Goal: Find specific page/section: Find specific page/section

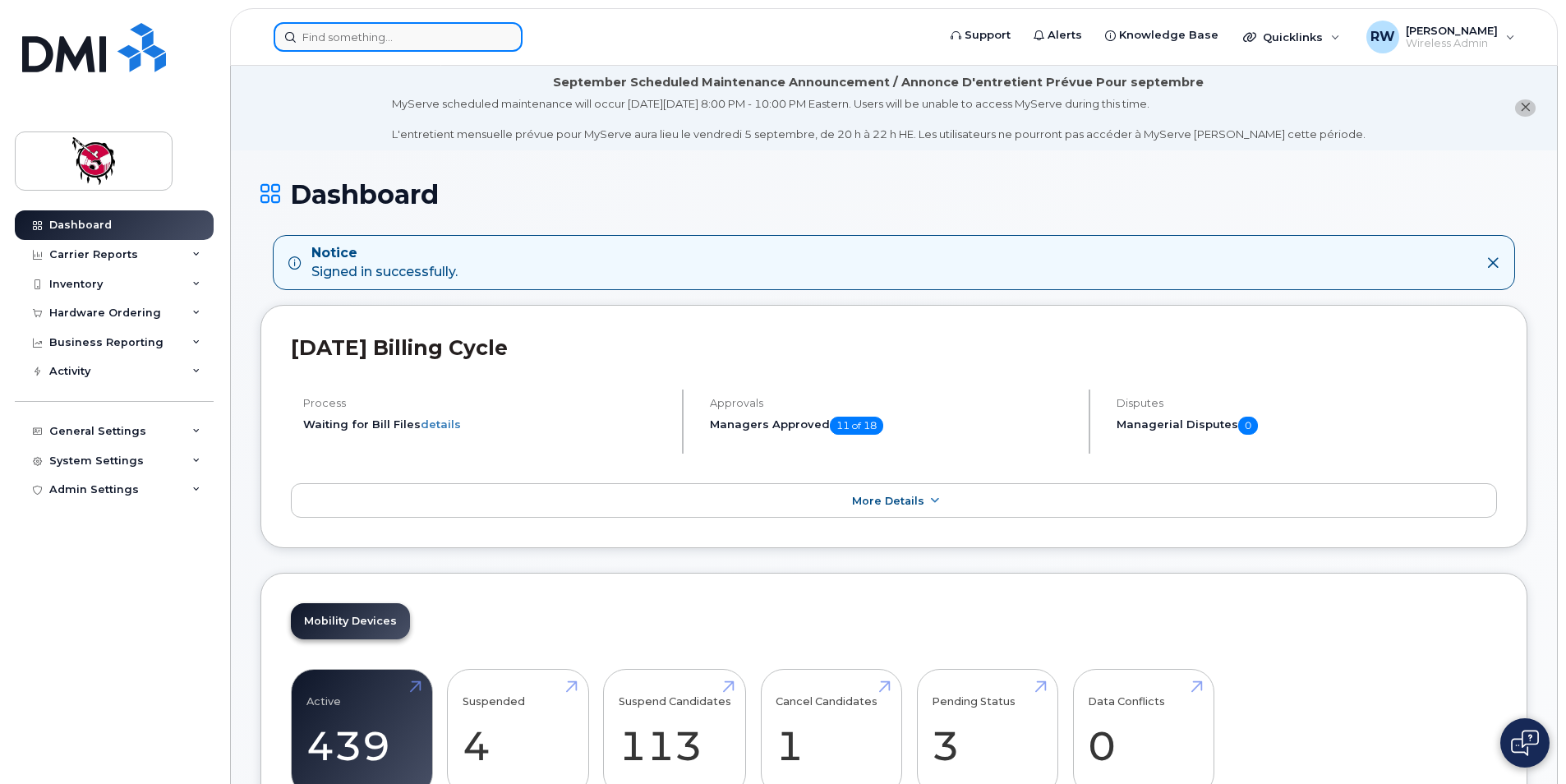
click at [407, 35] on input at bounding box center [399, 37] width 249 height 30
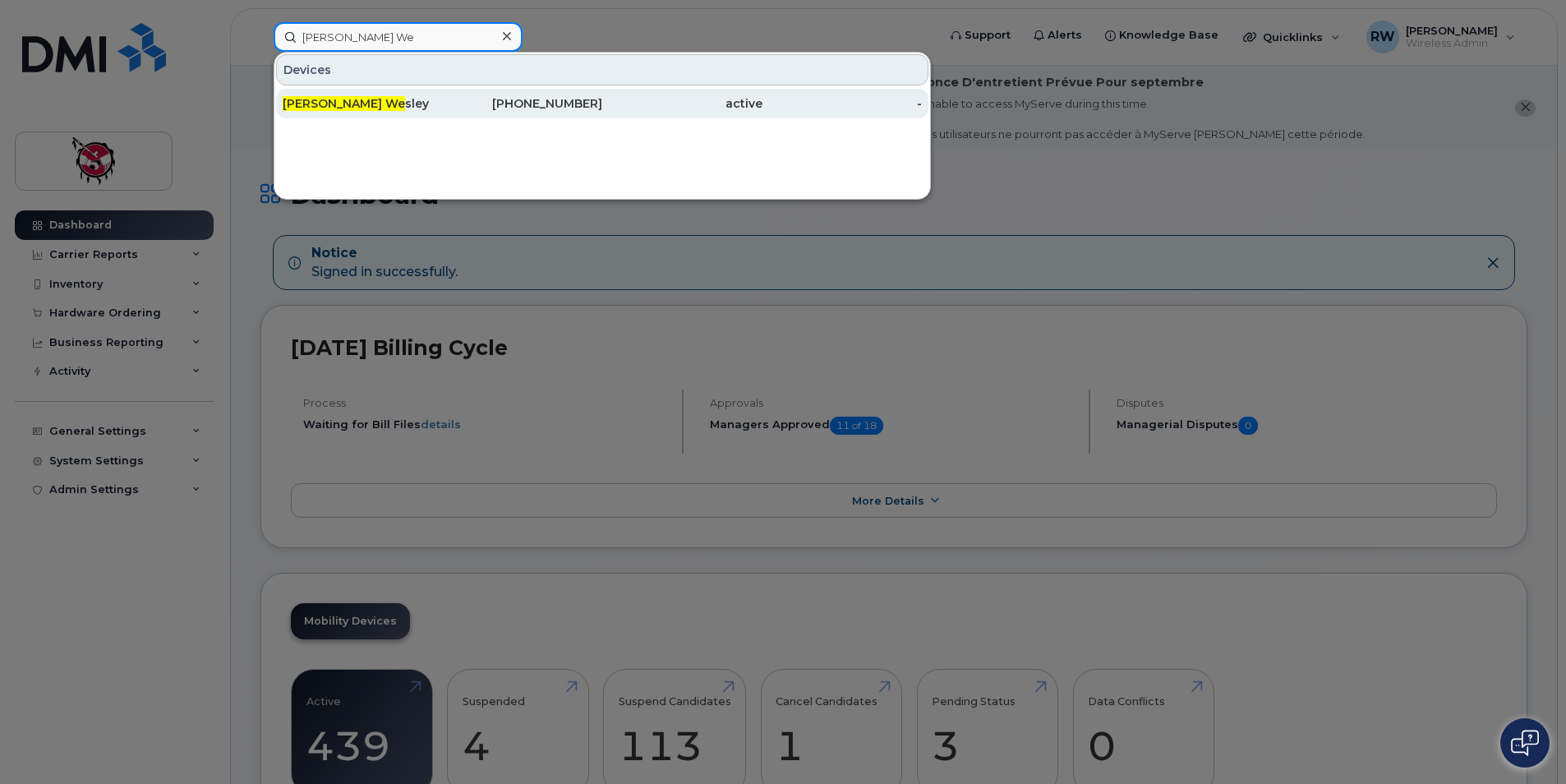
type input "Barry We"
click at [552, 109] on div "403-846-8781" at bounding box center [523, 103] width 160 height 17
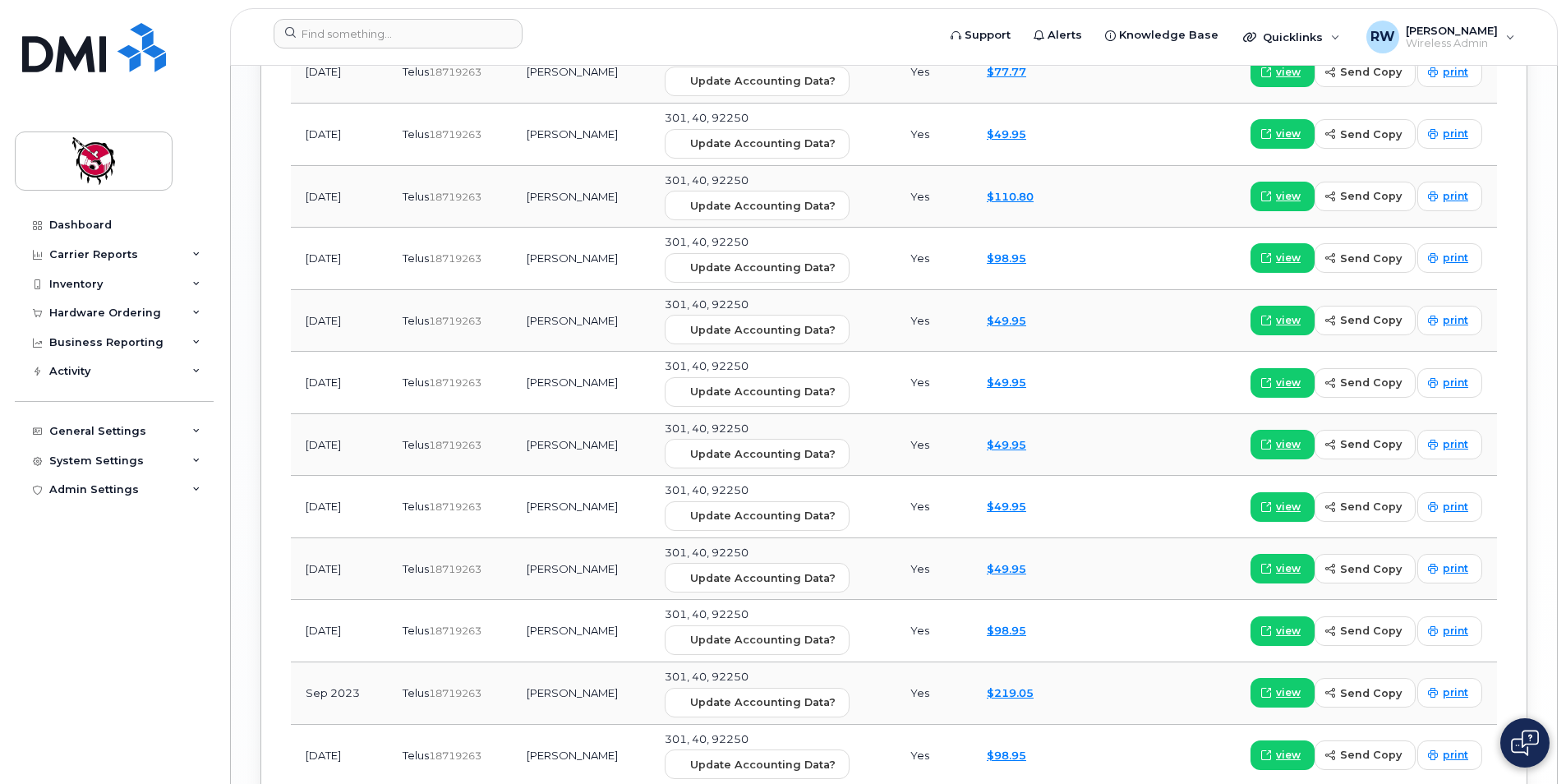
scroll to position [2262, 0]
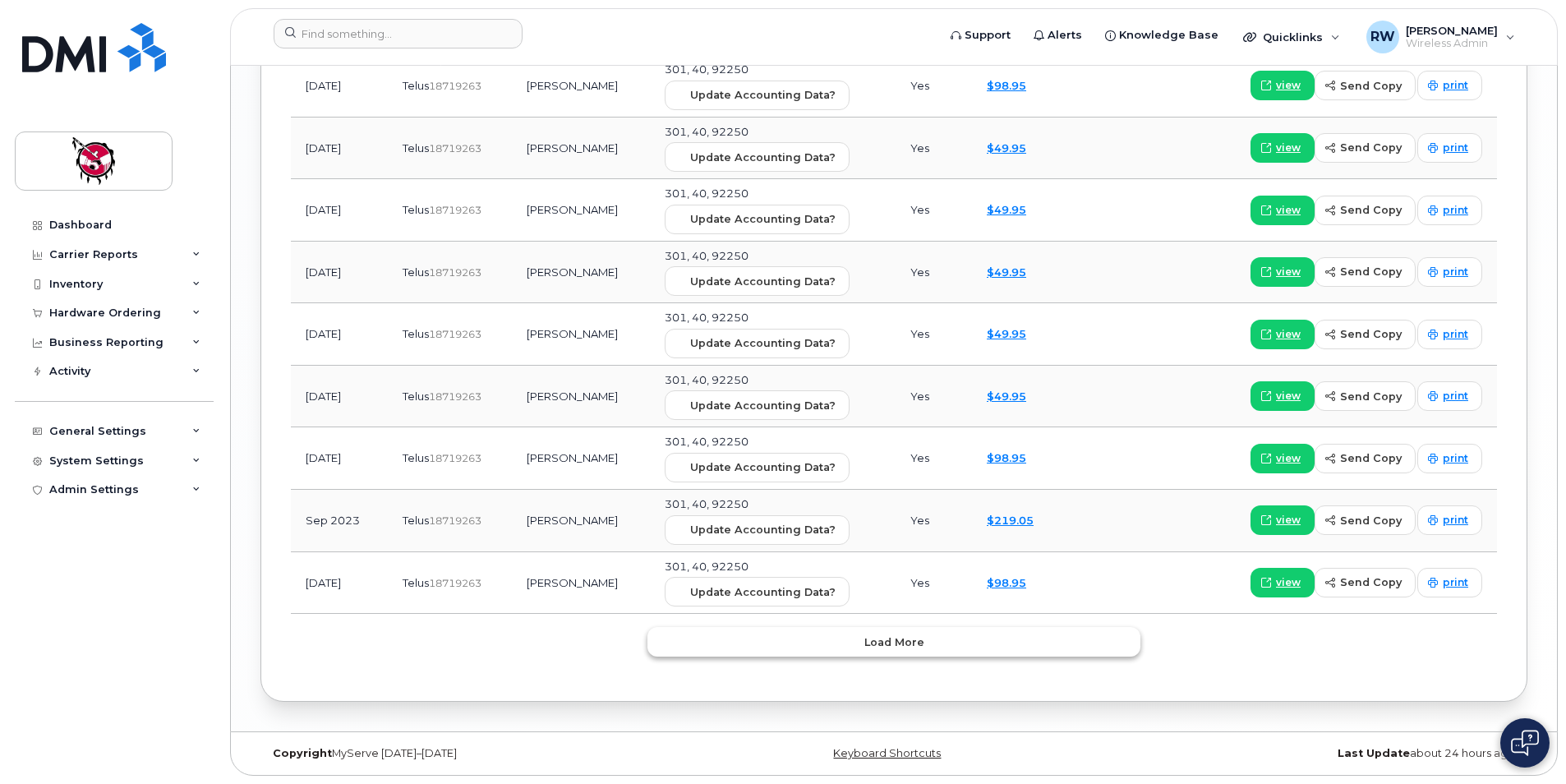
click at [1091, 644] on button "Load more" at bounding box center [894, 642] width 493 height 30
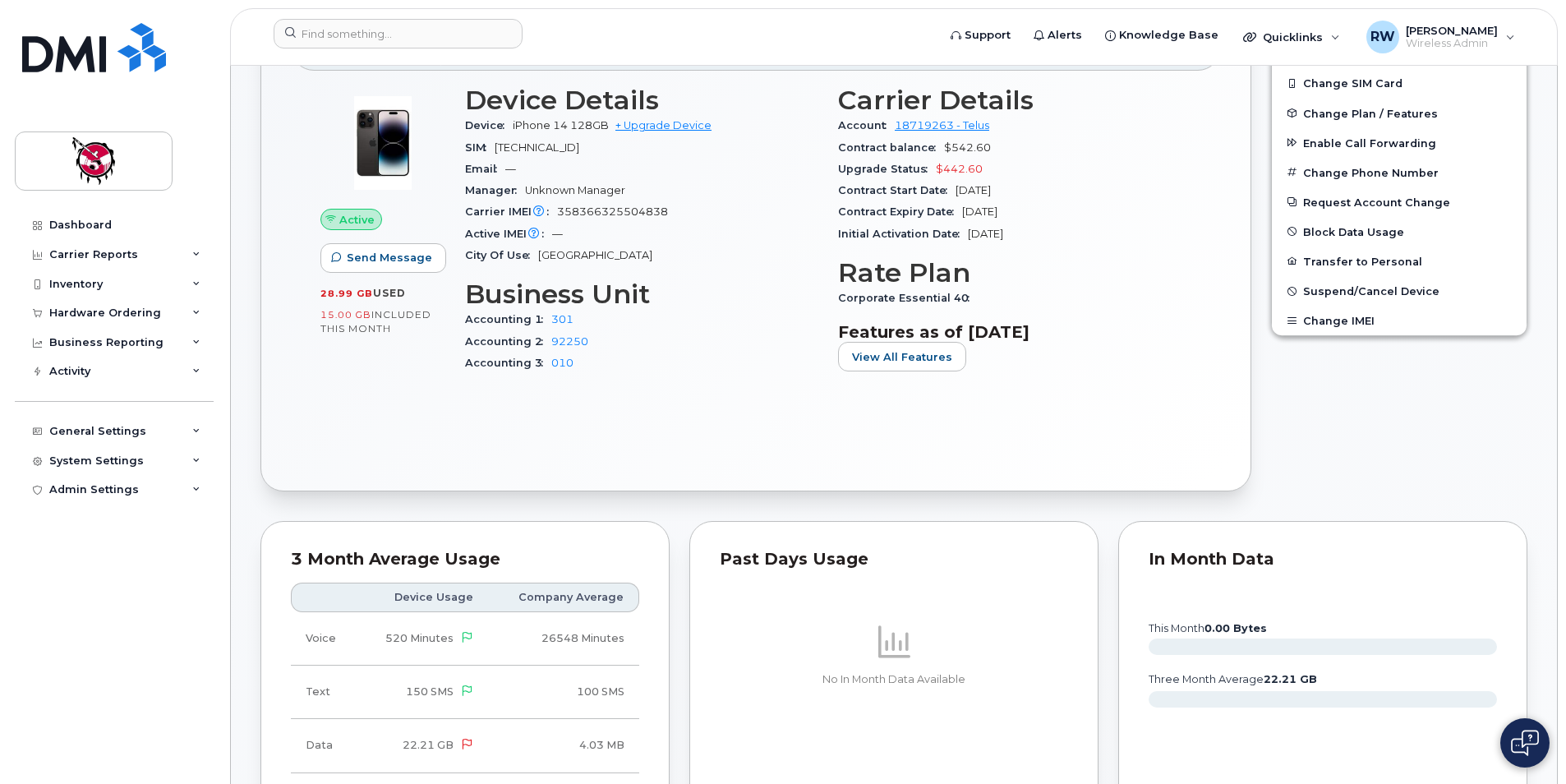
scroll to position [446, 0]
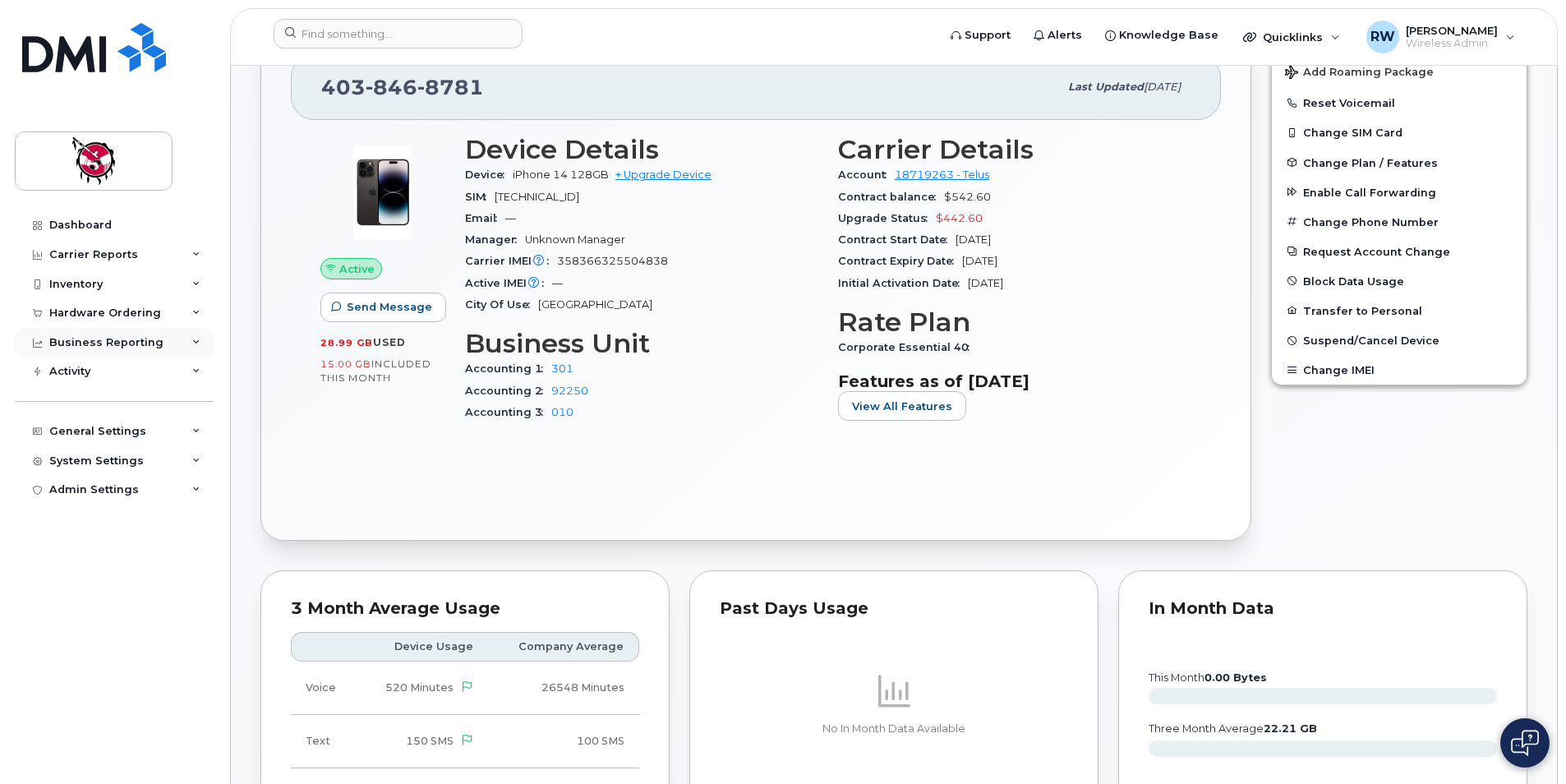
click at [136, 347] on div "Business Reporting" at bounding box center [106, 342] width 114 height 13
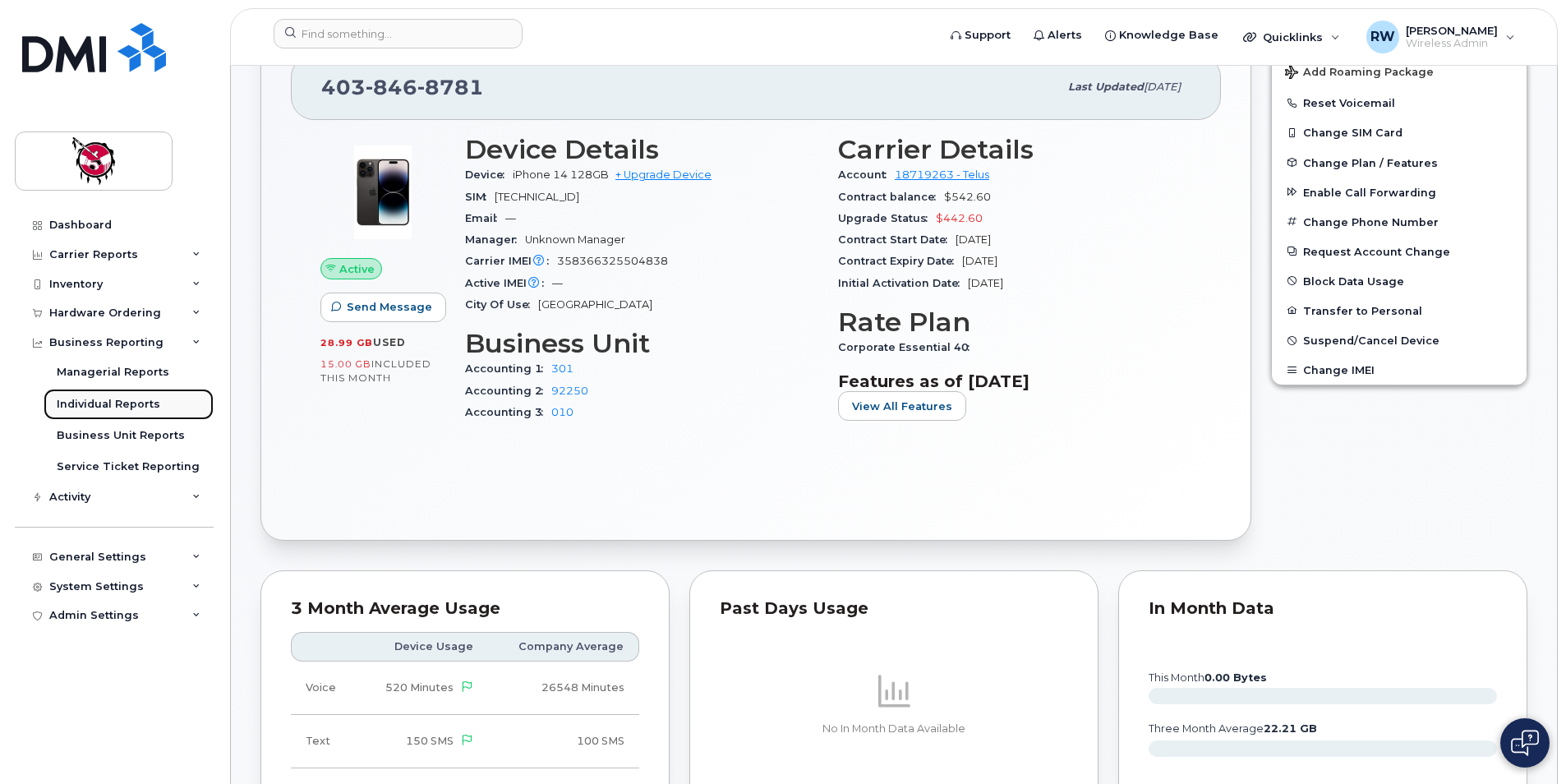
click at [143, 396] on div "Individual Reports" at bounding box center [108, 403] width 104 height 15
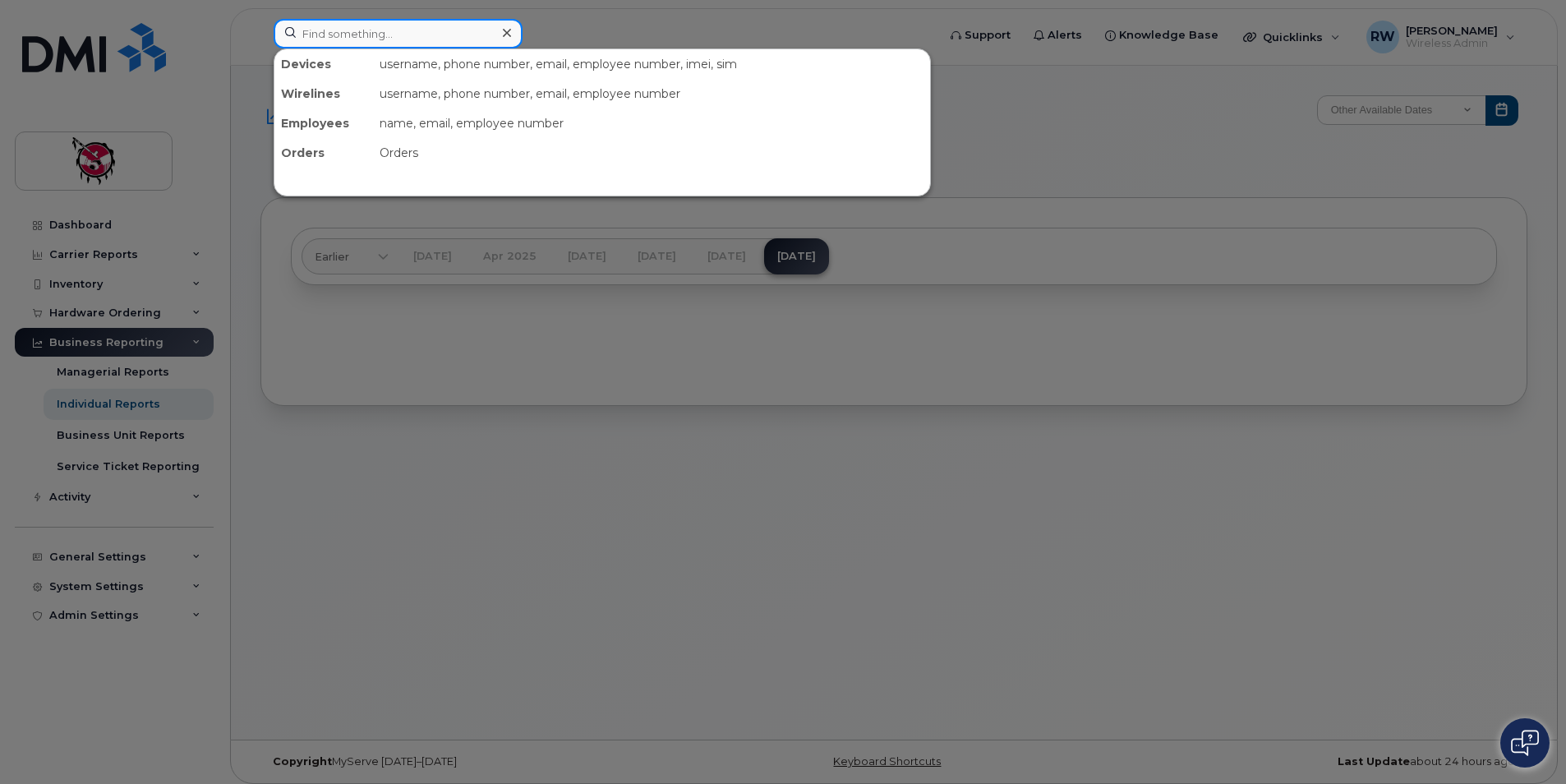
click at [355, 37] on input at bounding box center [399, 34] width 249 height 30
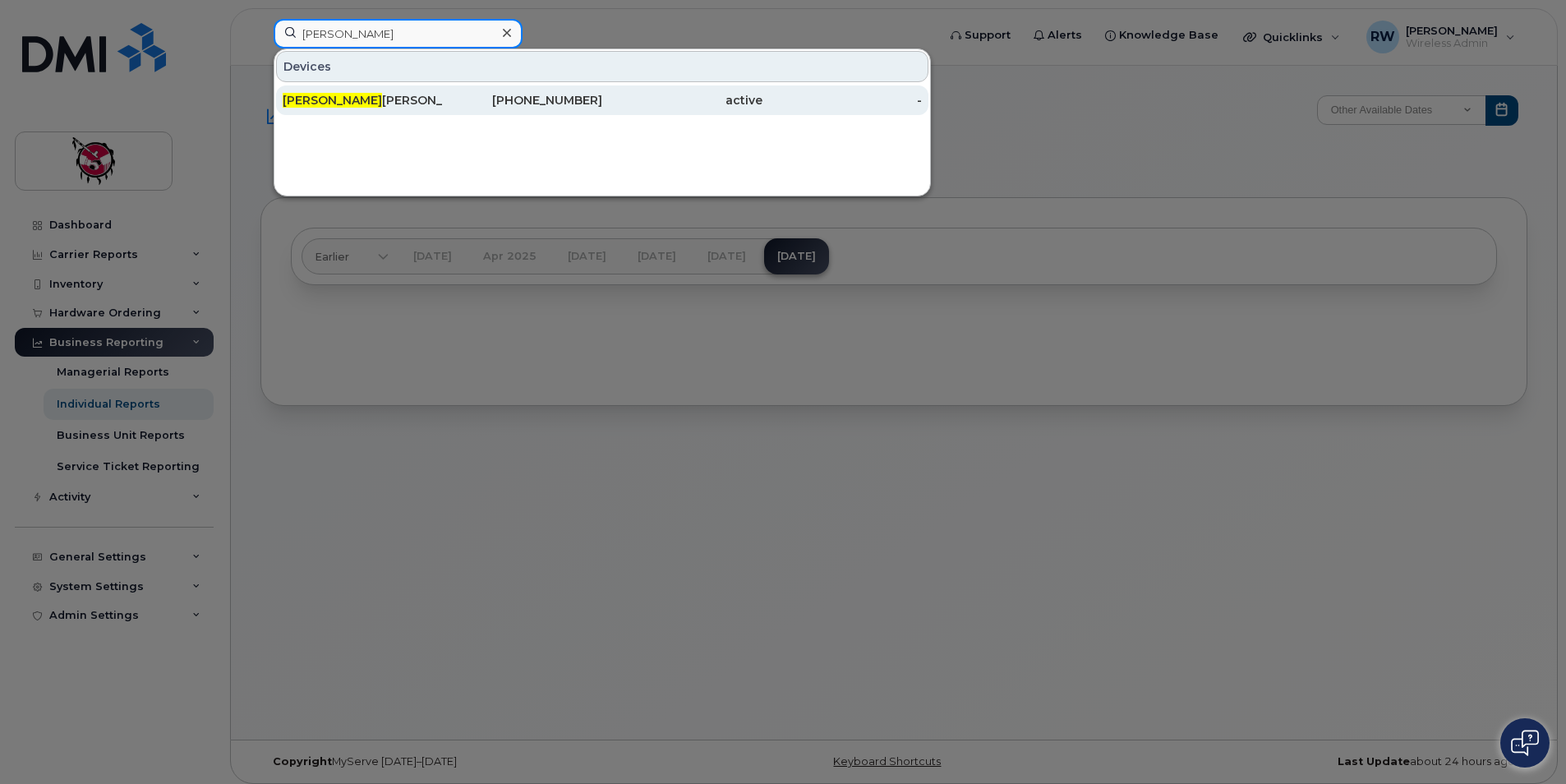
type input "barry"
click at [602, 111] on div "403-846-8781" at bounding box center [683, 100] width 160 height 30
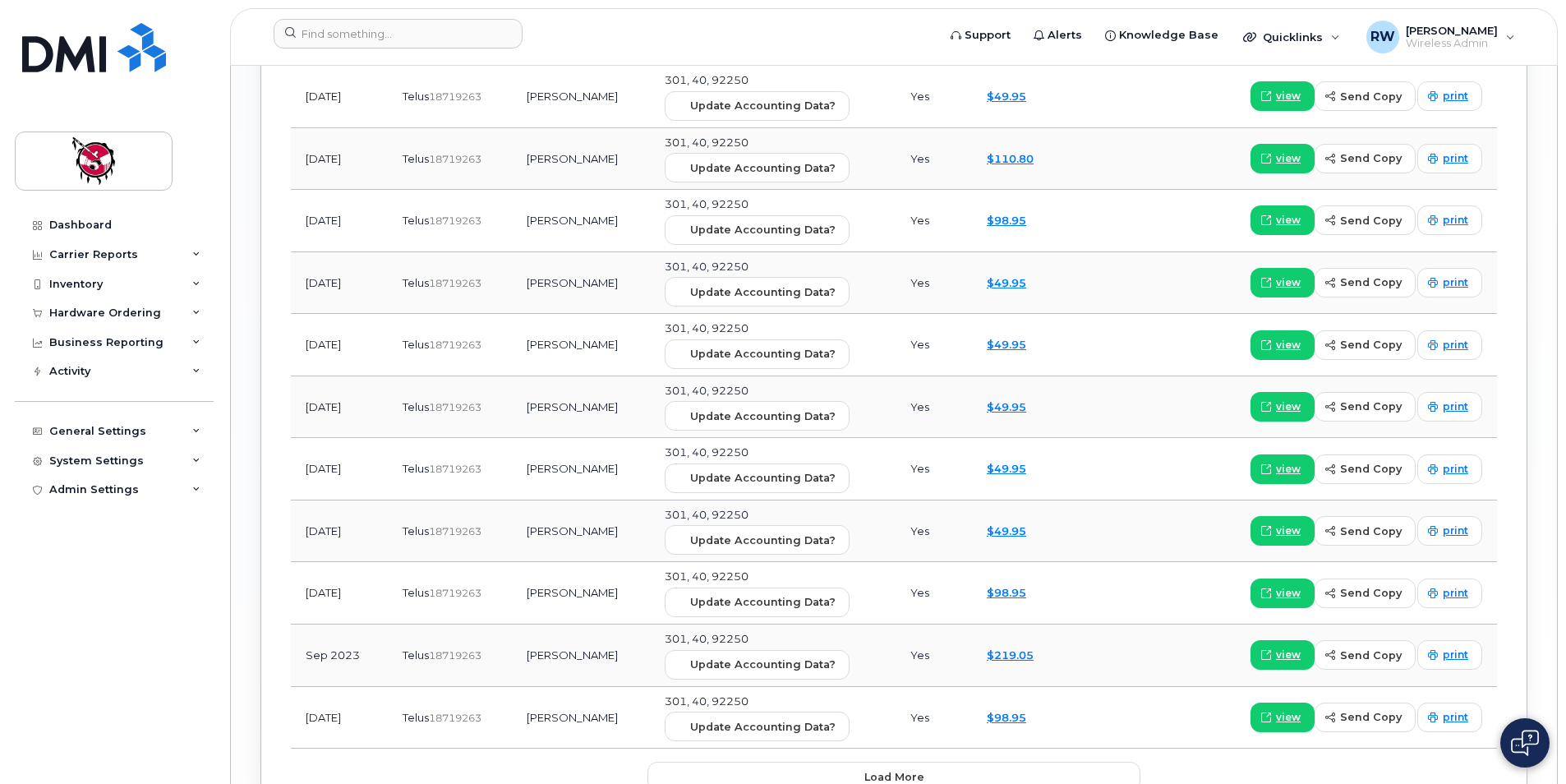
scroll to position [2262, 0]
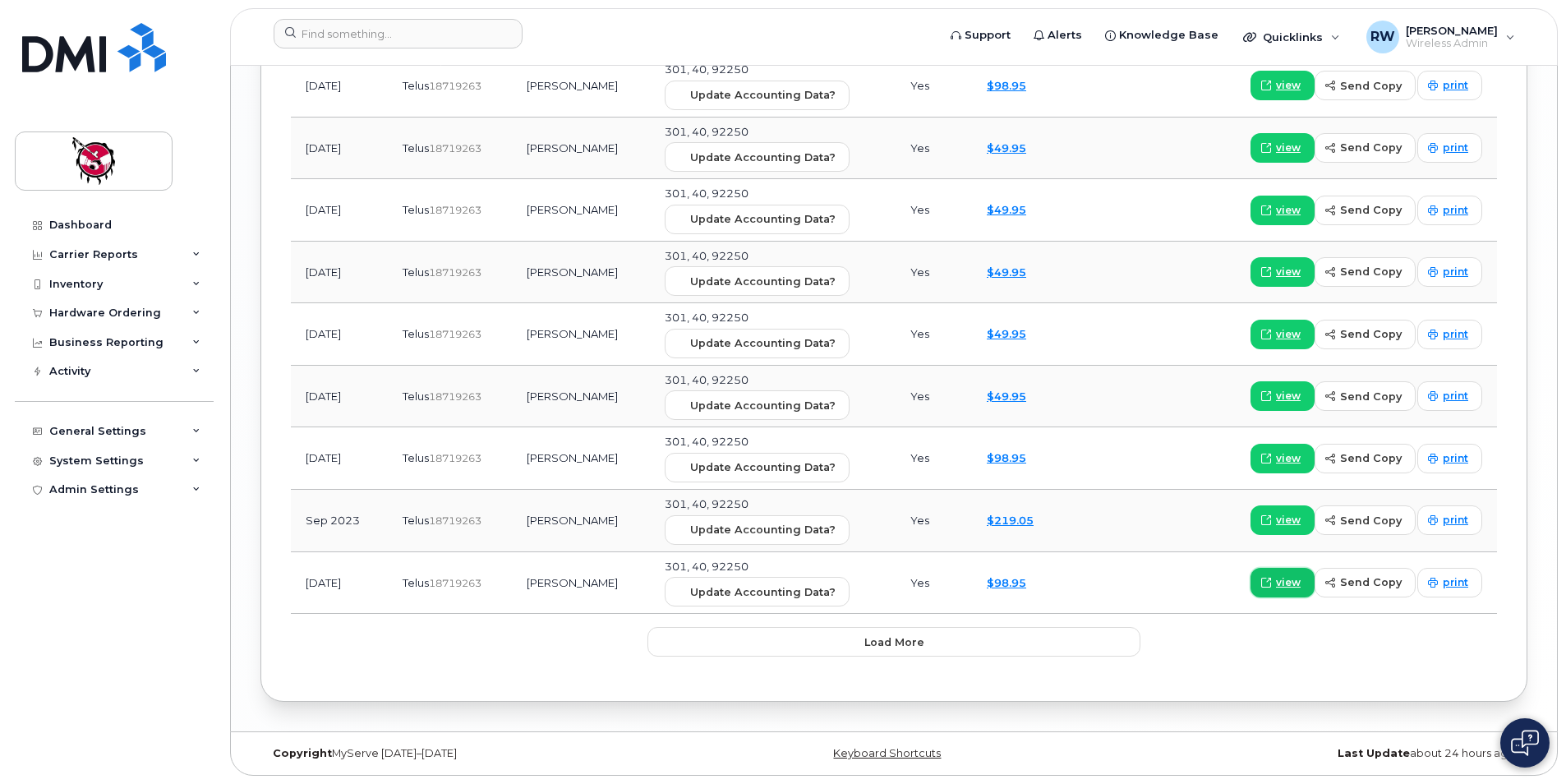
click at [1271, 586] on icon at bounding box center [1266, 582] width 10 height 10
click at [738, 637] on button "Load more" at bounding box center [894, 642] width 493 height 30
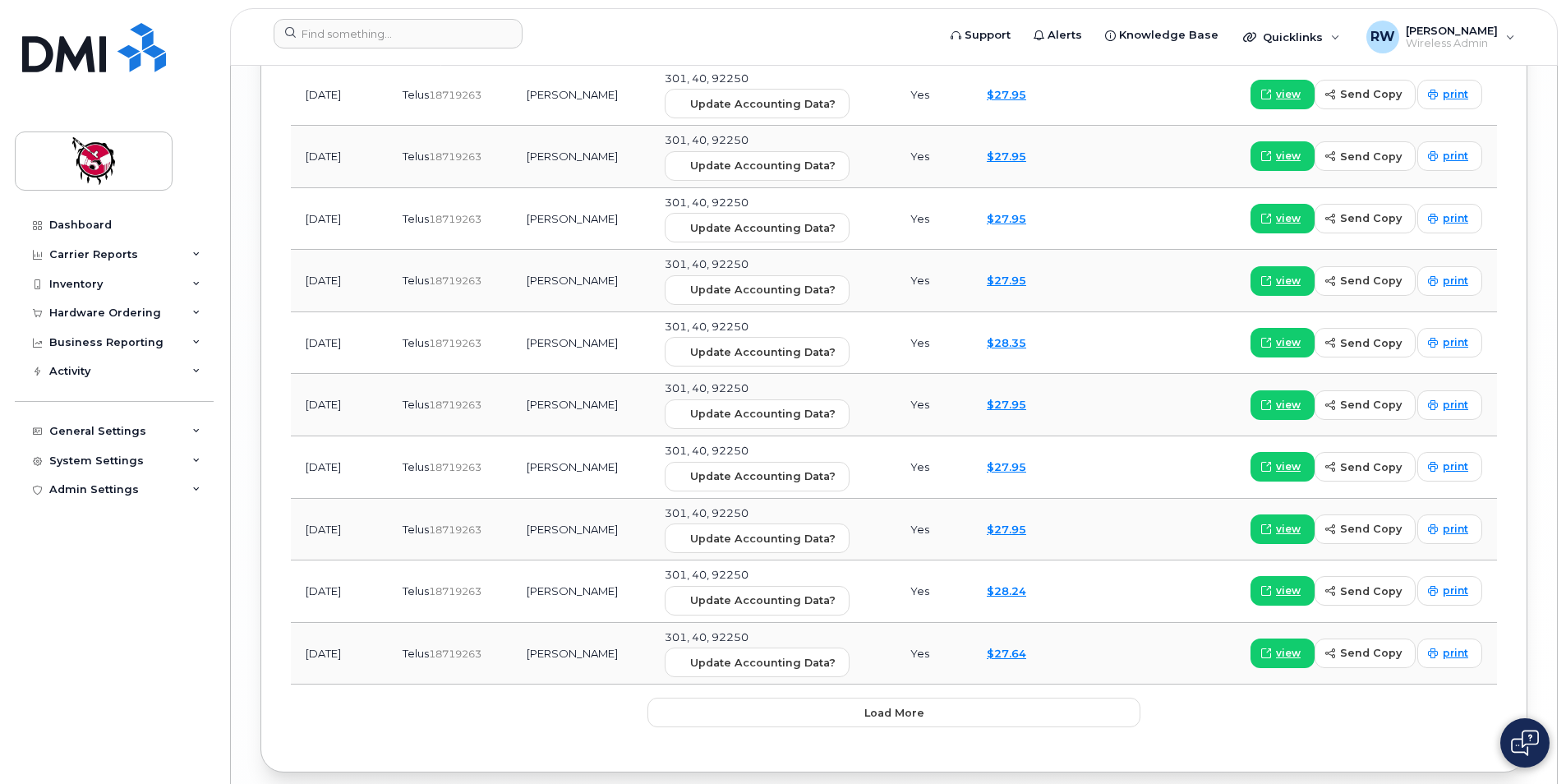
scroll to position [3813, 0]
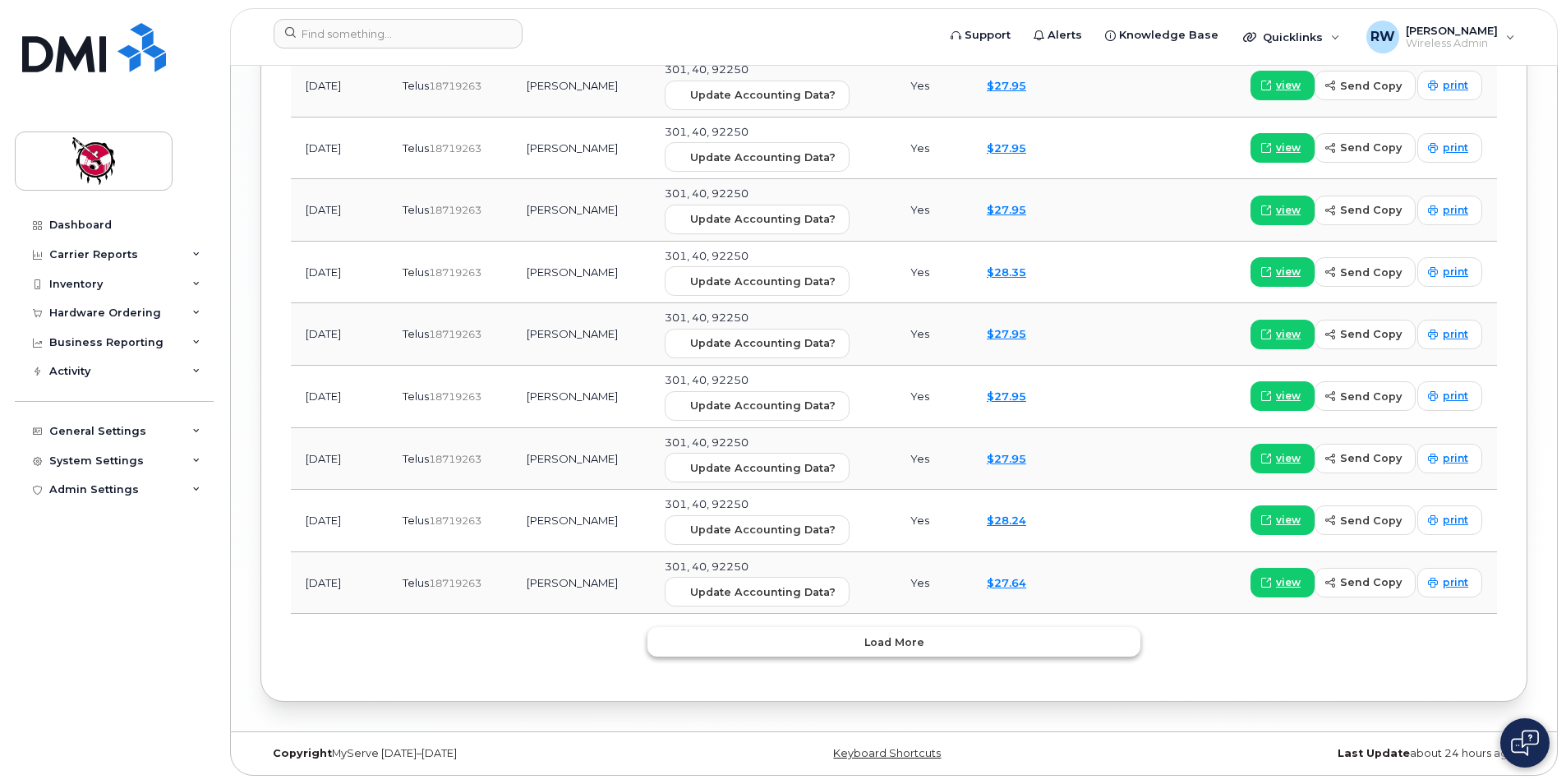
click at [901, 650] on button "Load more" at bounding box center [894, 642] width 493 height 30
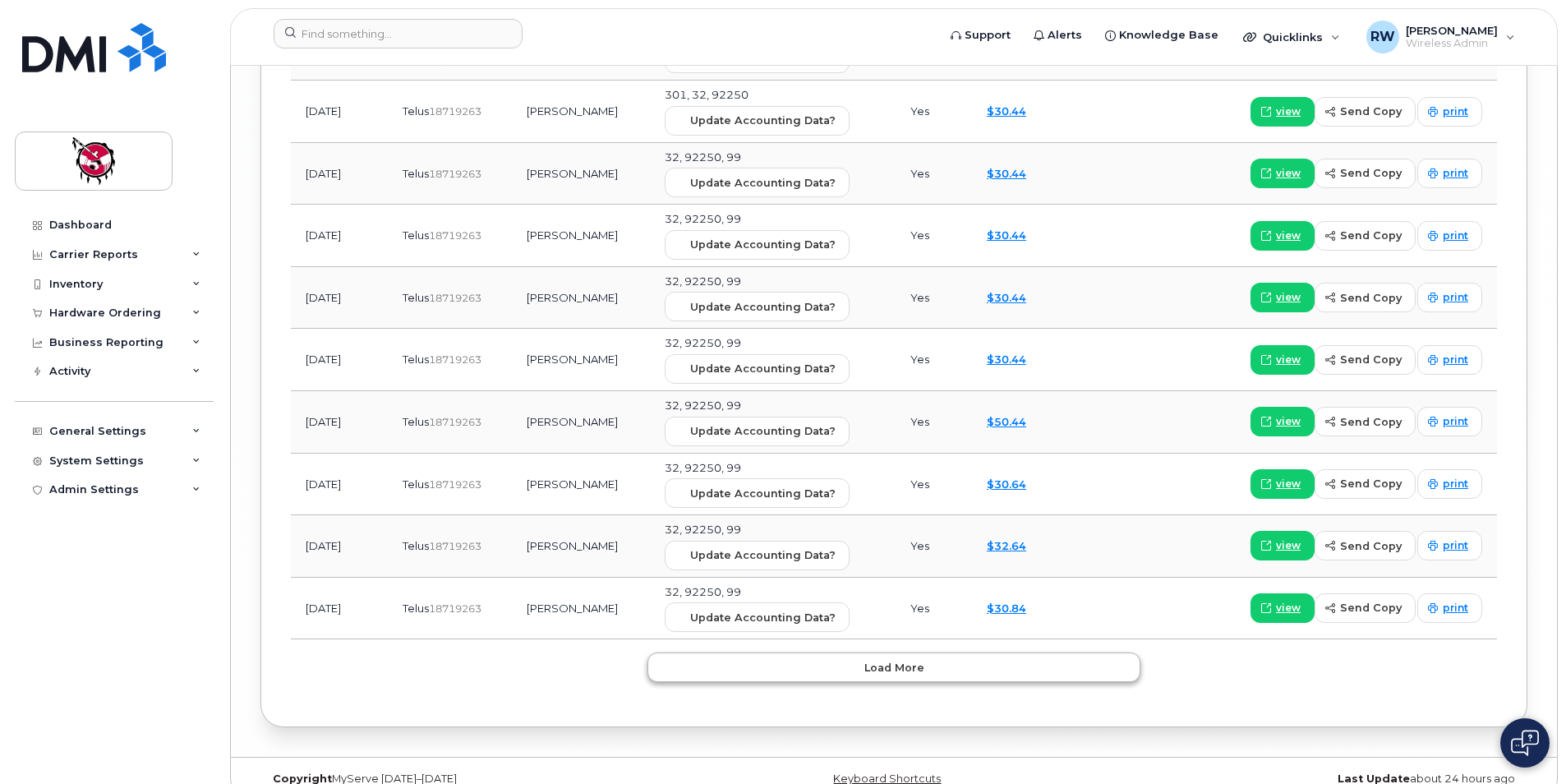
scroll to position [5365, 0]
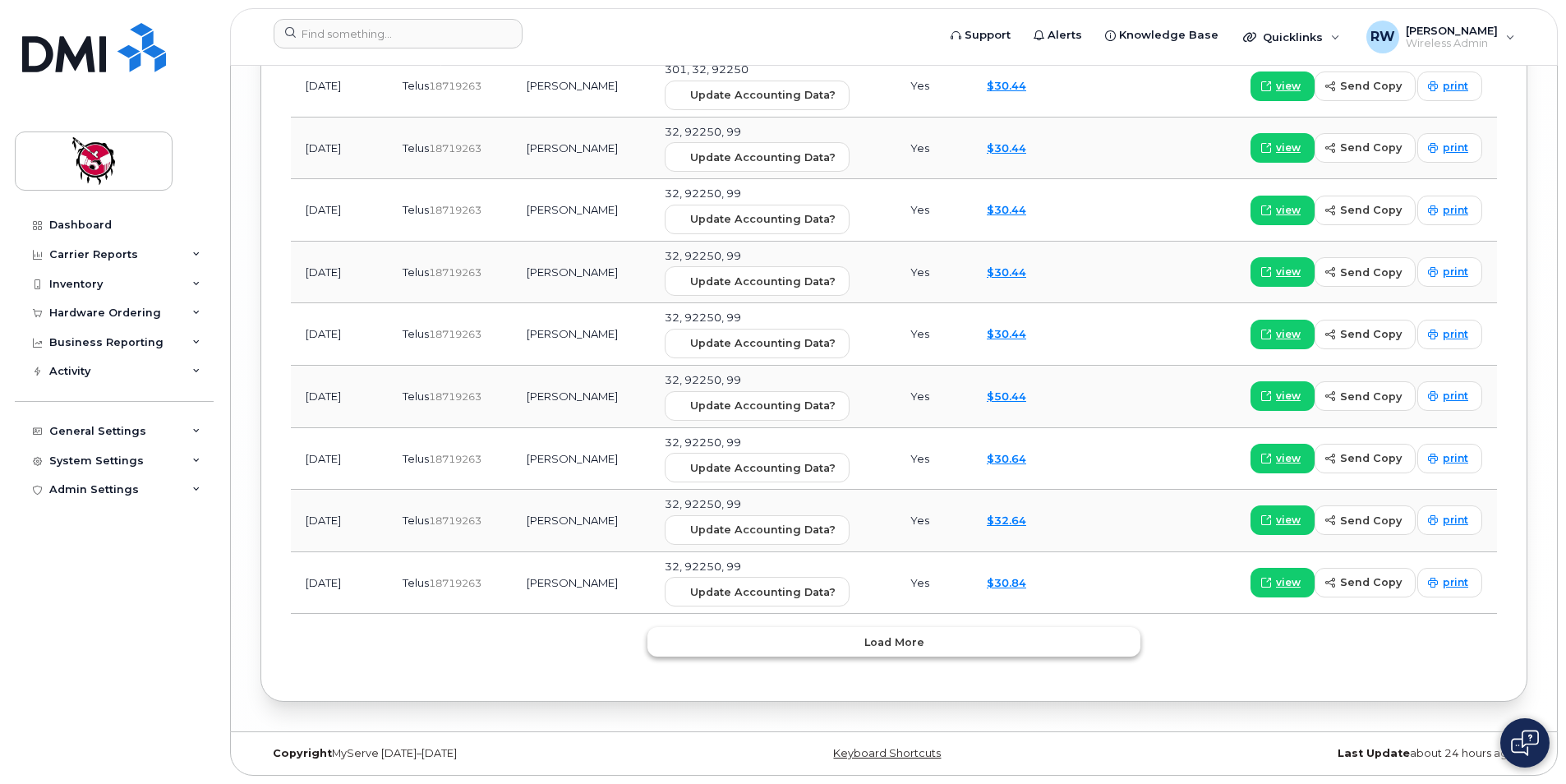
click at [886, 639] on span "Load more" at bounding box center [894, 642] width 60 height 16
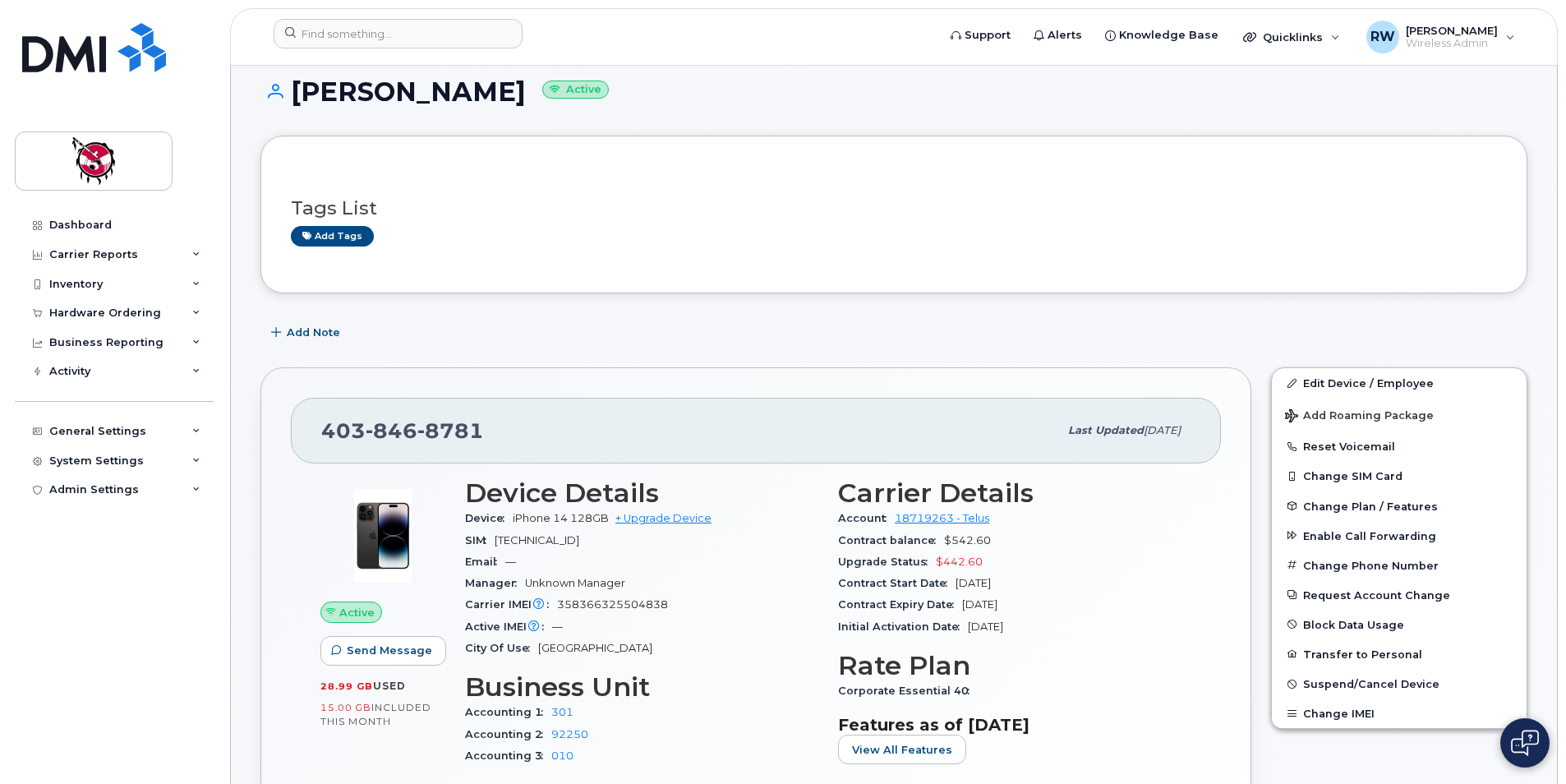
scroll to position [0, 0]
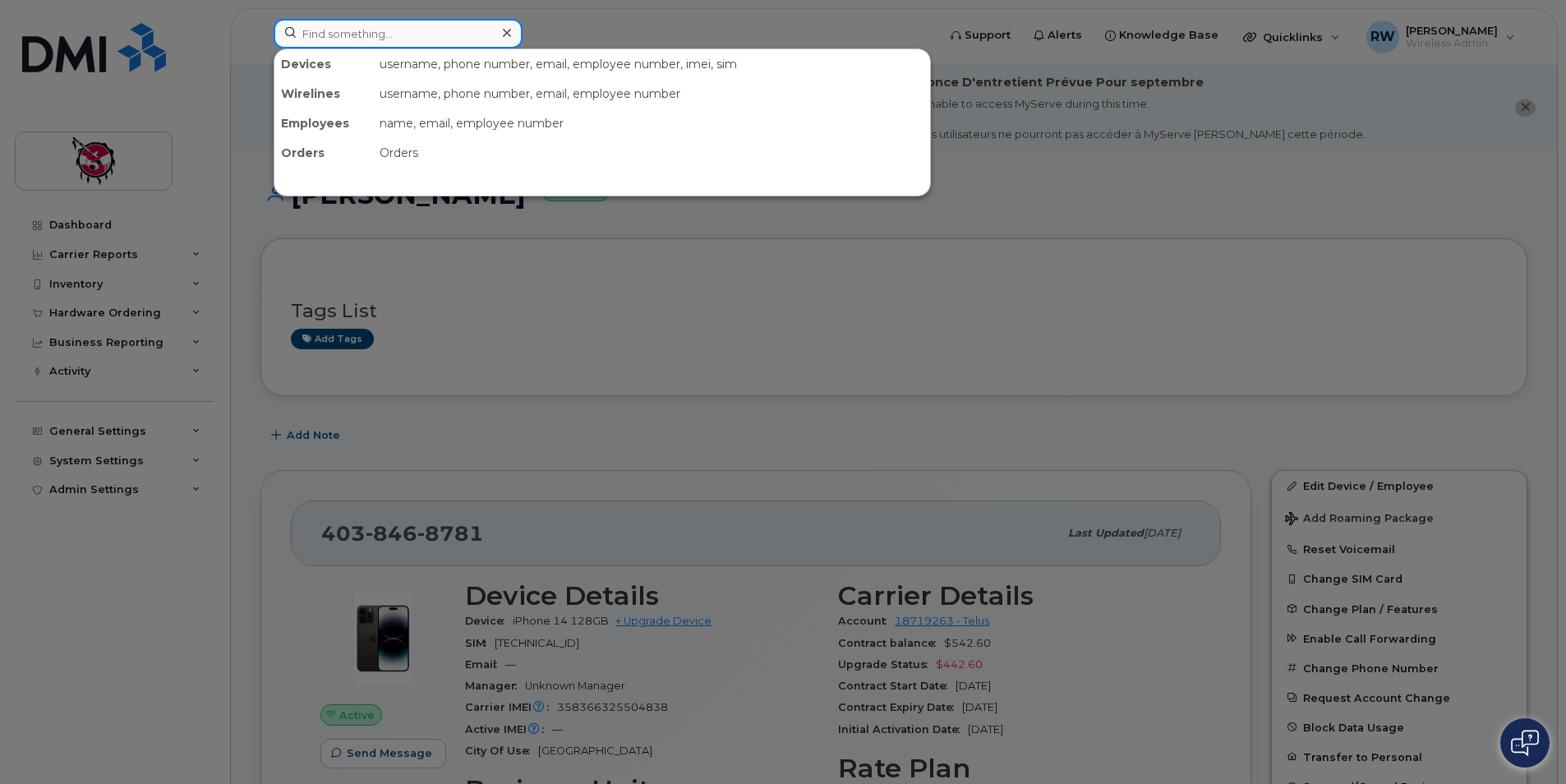
click at [322, 37] on input at bounding box center [399, 34] width 249 height 30
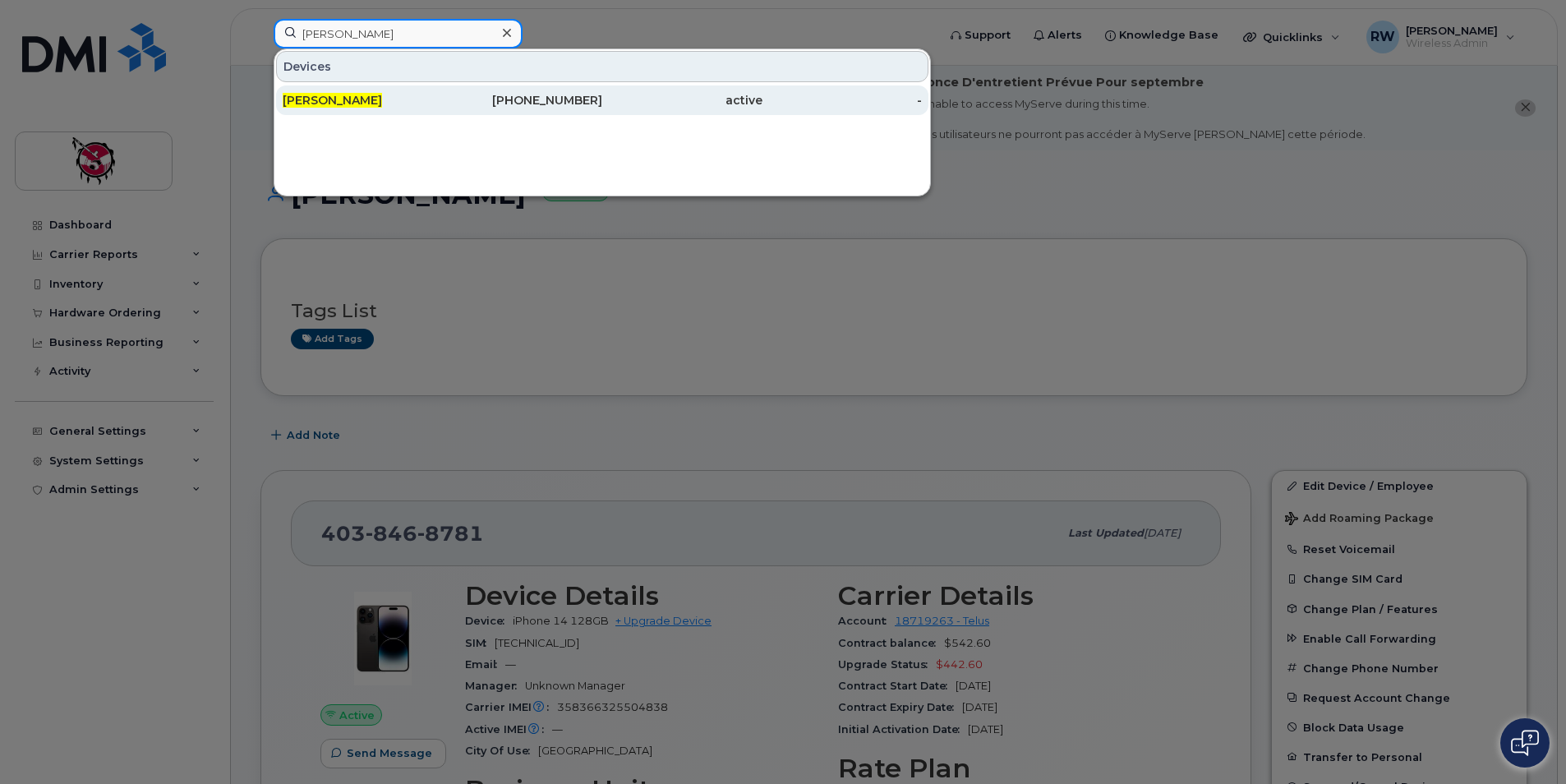
type input "peter tilma"
click at [428, 100] on div "Peter Tilma" at bounding box center [363, 100] width 160 height 17
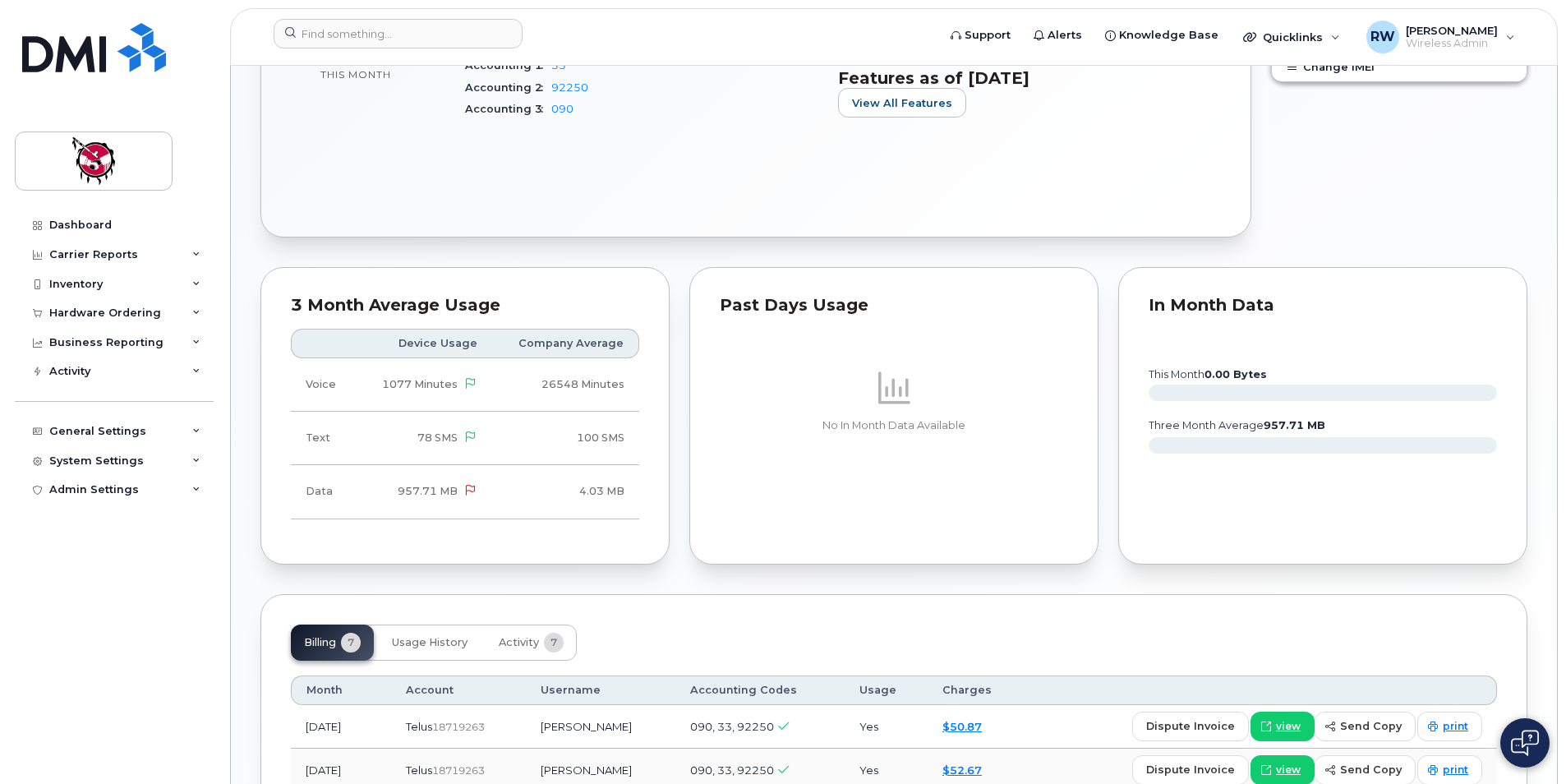
scroll to position [1068, 0]
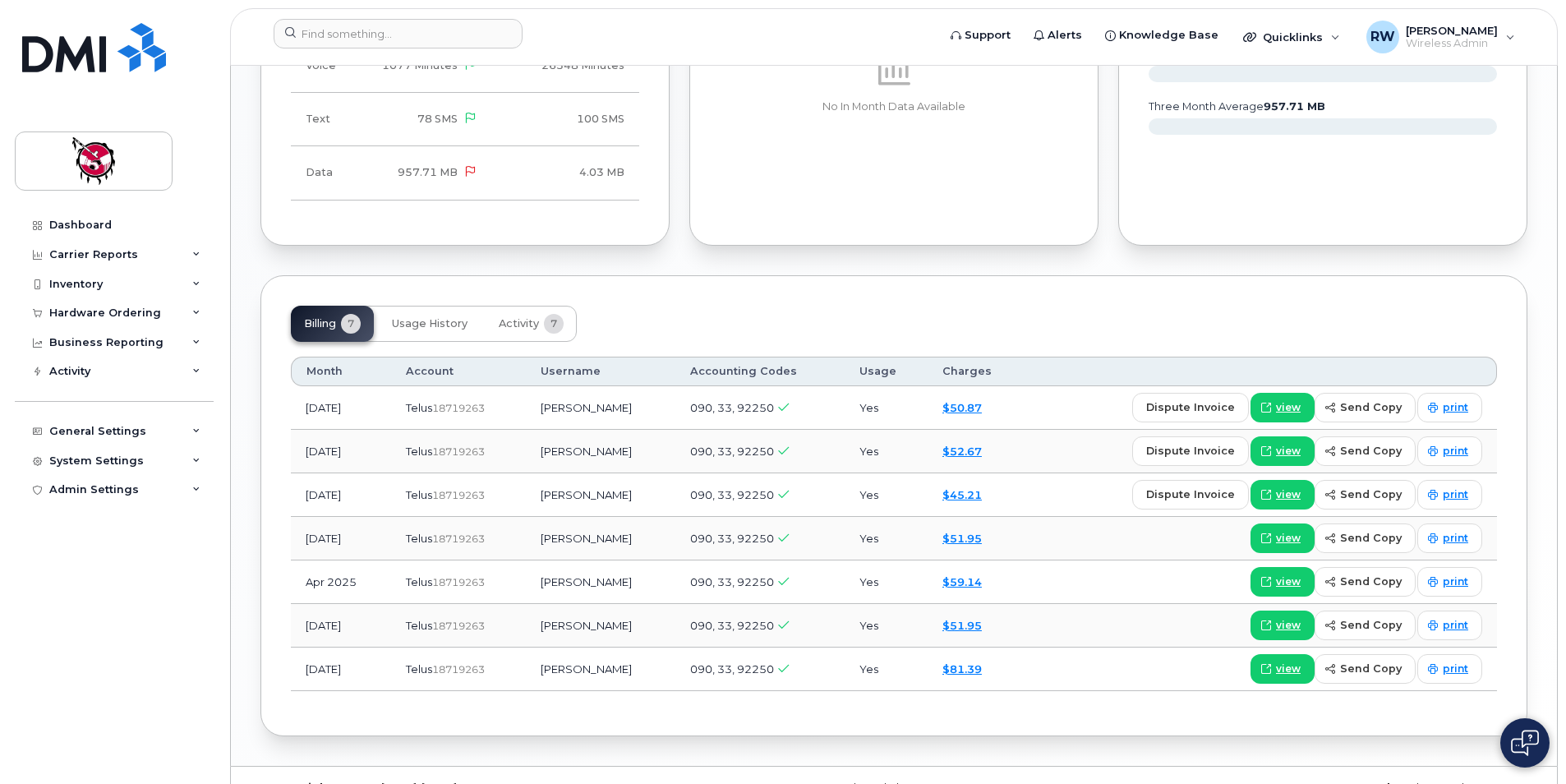
click at [119, 228] on link "Dashboard" at bounding box center [114, 225] width 199 height 30
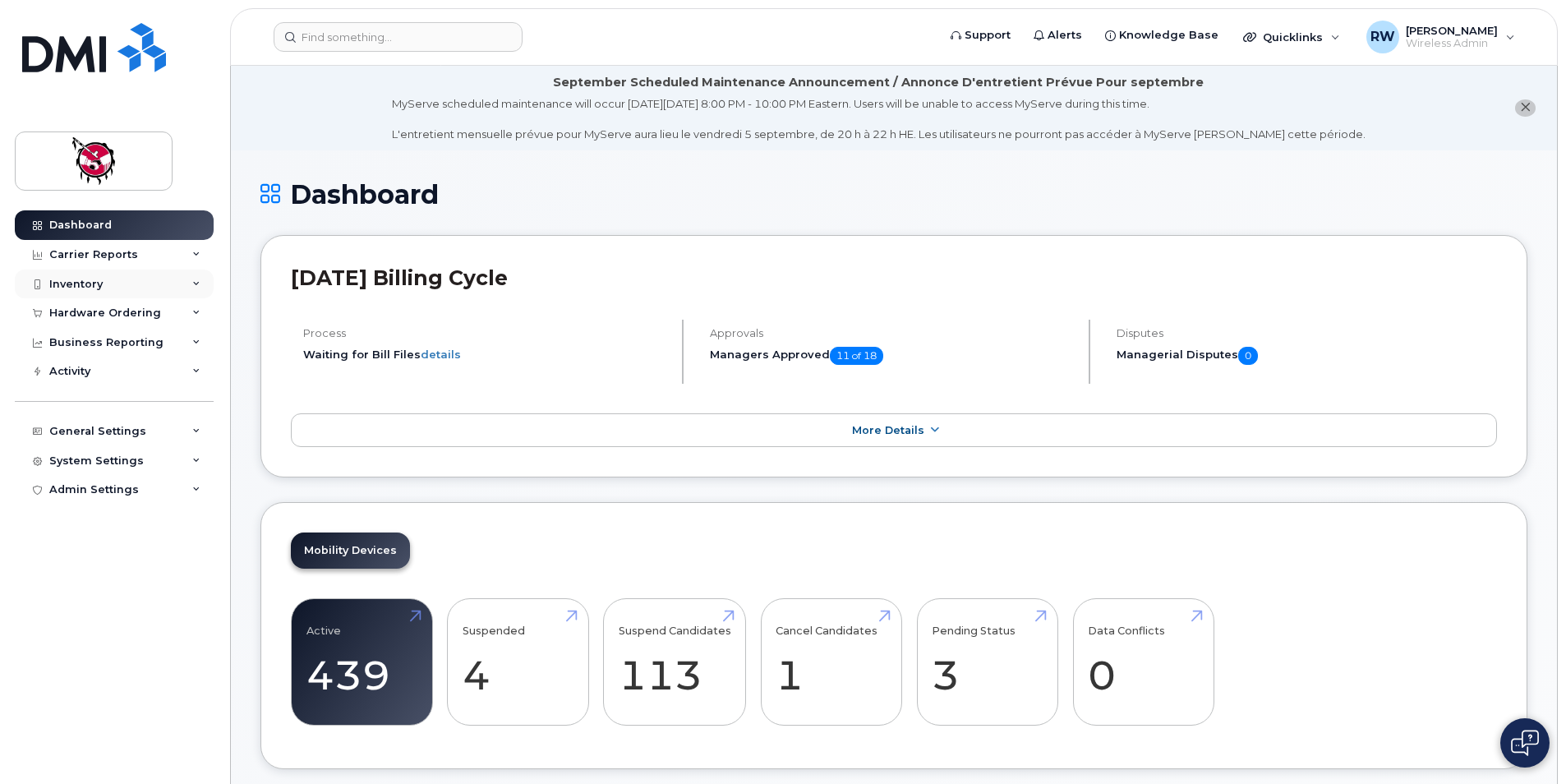
click at [117, 293] on div "Inventory" at bounding box center [114, 284] width 199 height 30
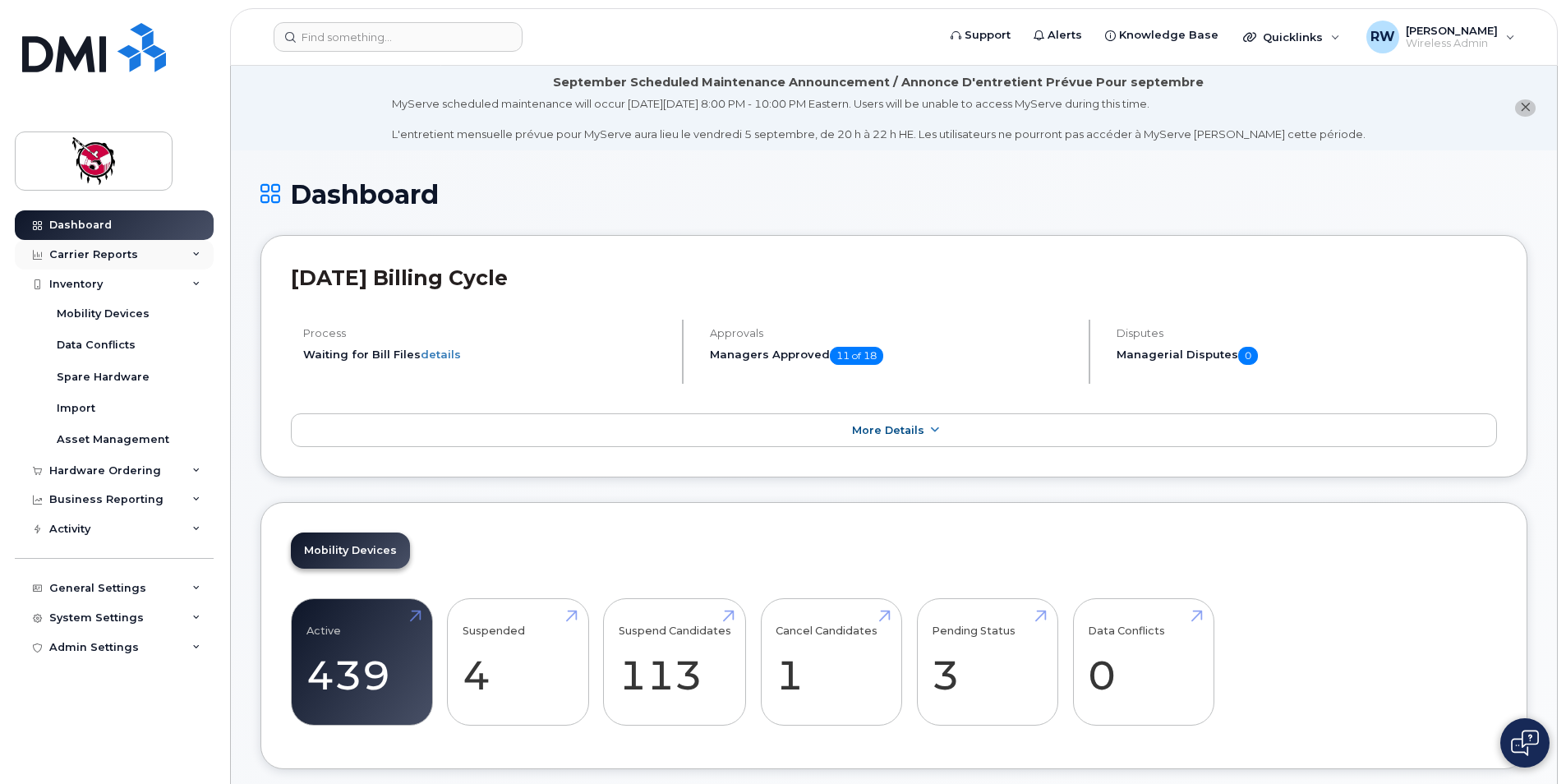
click at [105, 254] on div "Carrier Reports" at bounding box center [94, 254] width 89 height 13
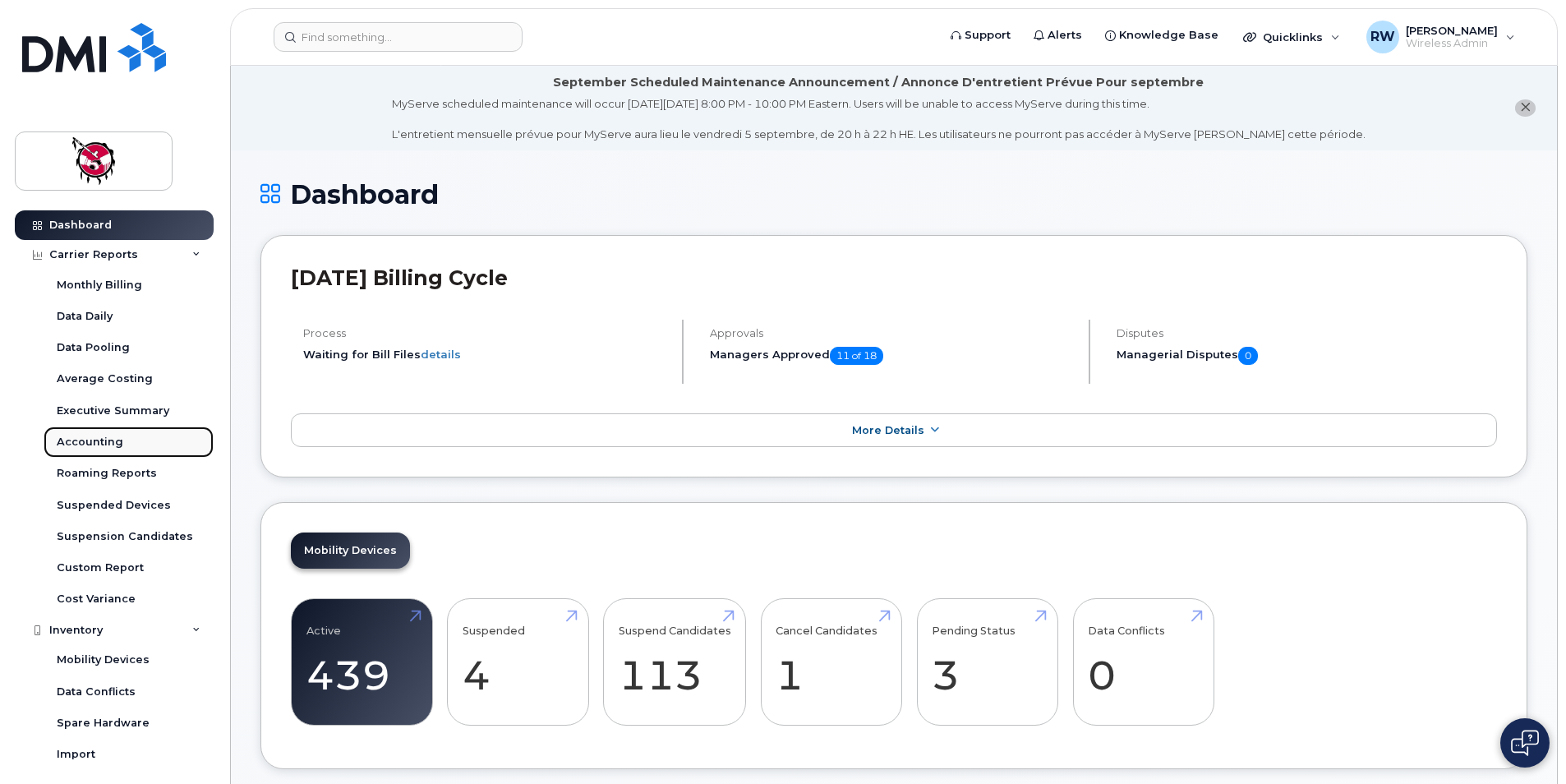
click at [129, 442] on link "Accounting" at bounding box center [129, 442] width 170 height 32
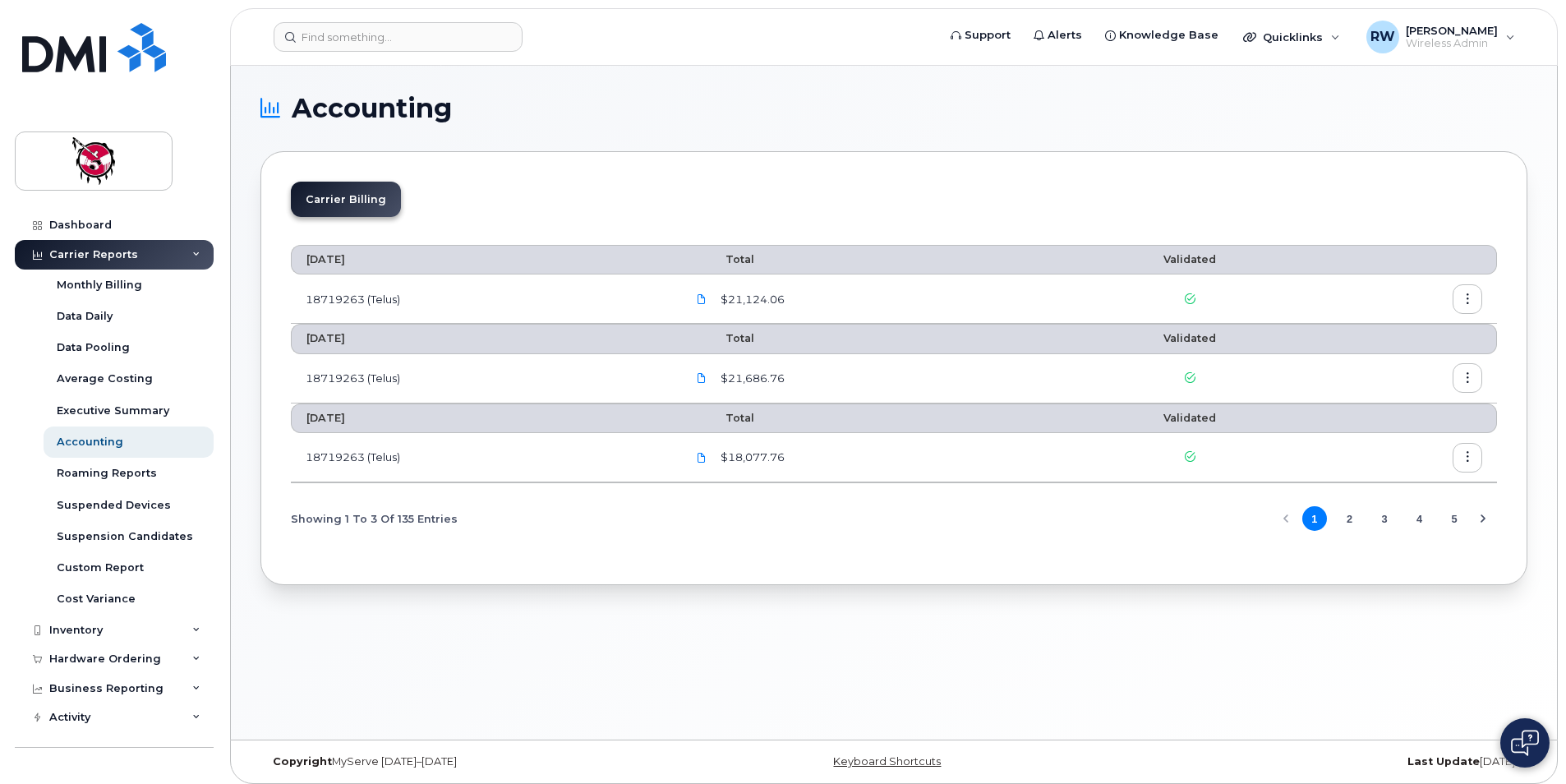
click at [660, 70] on div "Accounting Carrier Billing [DATE] Total Validated 18719263 (Telus) $21,124.[DAT…" at bounding box center [893, 401] width 1327 height 673
click at [1406, 42] on span "Wireless Admin" at bounding box center [1451, 43] width 92 height 13
click at [1338, 171] on div "Sign out" at bounding box center [1407, 169] width 236 height 31
